Goal: Obtain resource: Download file/media

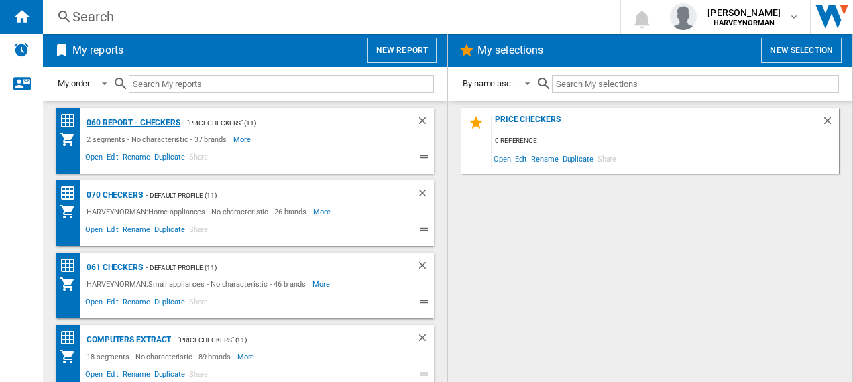
click at [123, 125] on div "060 report - Checkers" at bounding box center [131, 123] width 97 height 17
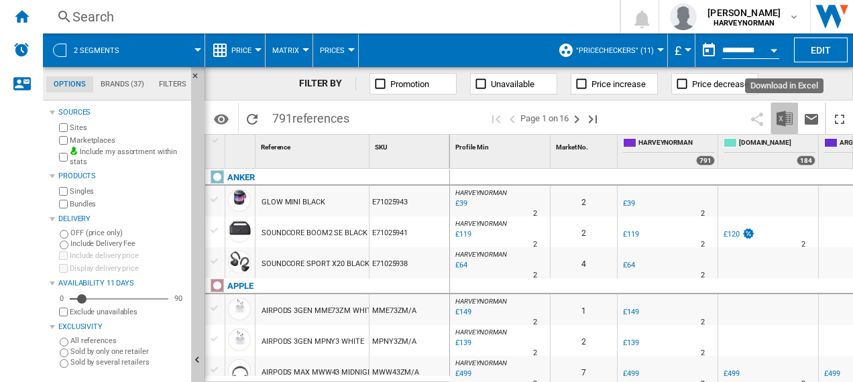
click at [787, 117] on img "Download in Excel" at bounding box center [784, 119] width 16 height 16
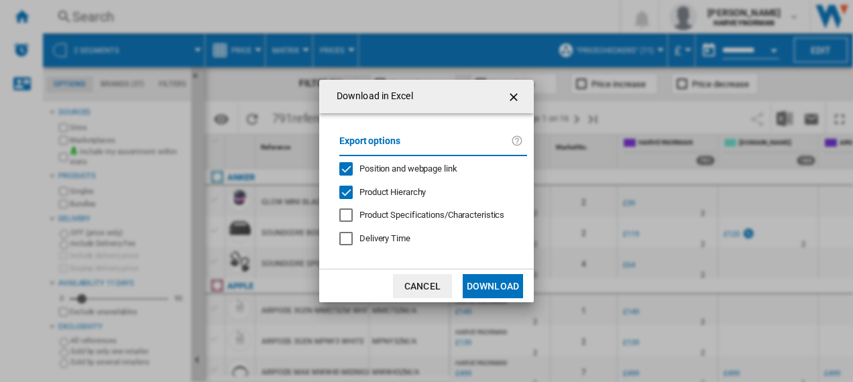
click at [492, 290] on button "Download" at bounding box center [493, 286] width 60 height 24
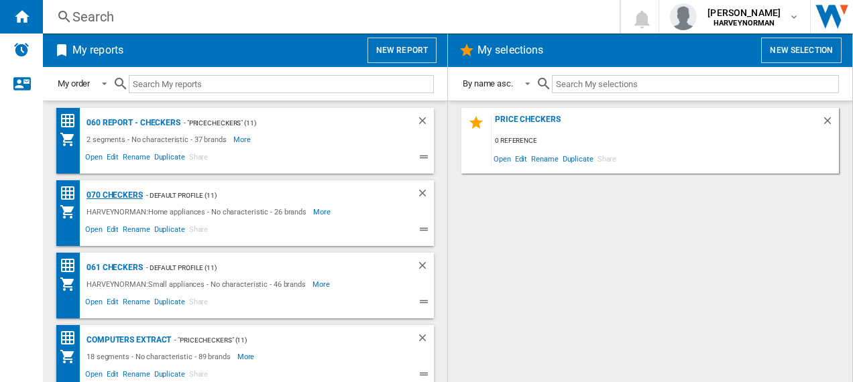
click at [99, 194] on div "070 Checkers" at bounding box center [113, 195] width 60 height 17
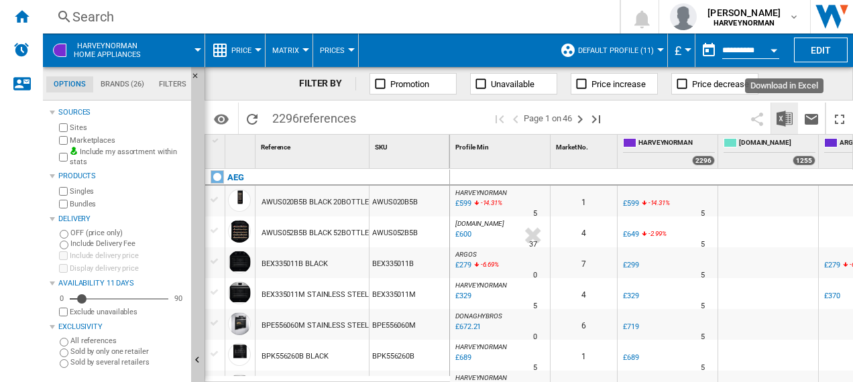
click at [786, 120] on img "Download in Excel" at bounding box center [784, 119] width 16 height 16
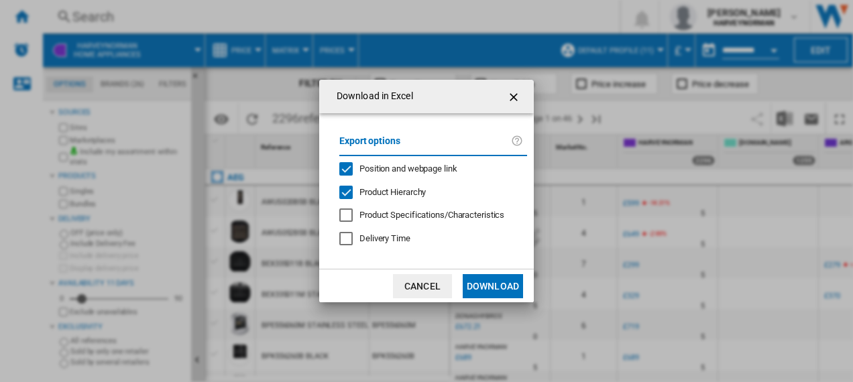
click at [500, 280] on button "Download" at bounding box center [493, 286] width 60 height 24
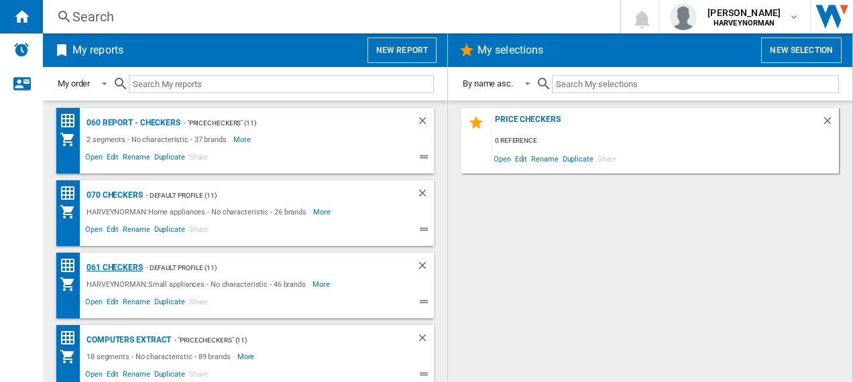
click at [117, 264] on div "061 Checkers" at bounding box center [113, 267] width 60 height 17
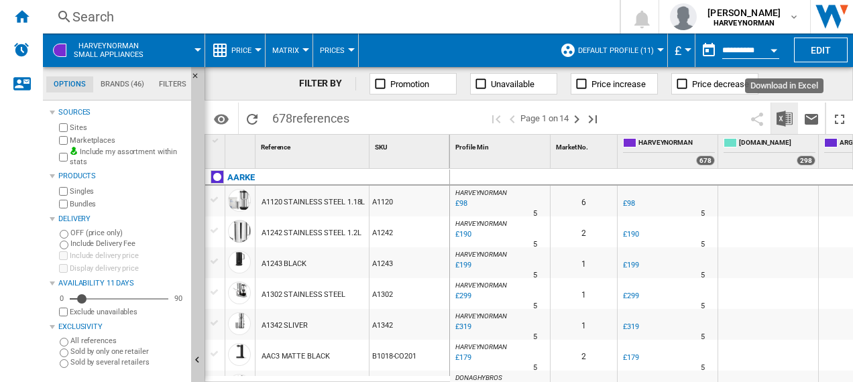
click at [788, 117] on img "Download in Excel" at bounding box center [784, 119] width 16 height 16
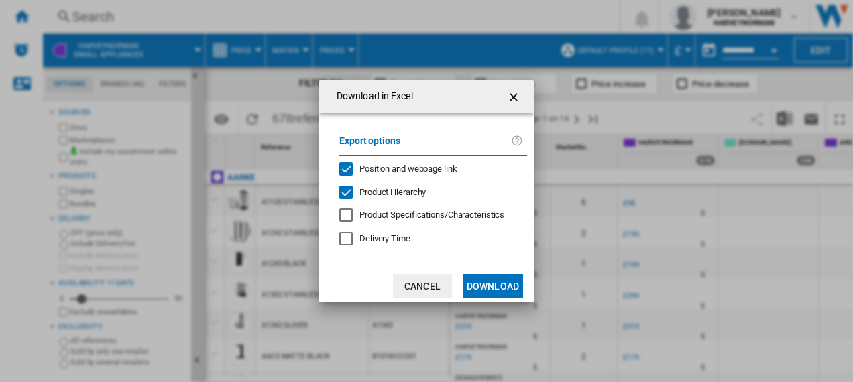
click at [500, 282] on button "Download" at bounding box center [493, 286] width 60 height 24
